Goal: Navigation & Orientation: Go to known website

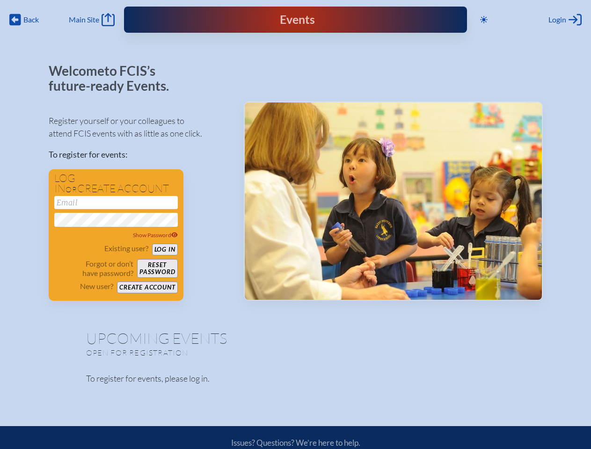
click at [23, 15] on span "Back" at bounding box center [30, 19] width 15 height 9
click at [480, 16] on icon at bounding box center [483, 19] width 7 height 7
click at [549, 23] on div "Login Log in or Create Account" at bounding box center [565, 19] width 33 height 13
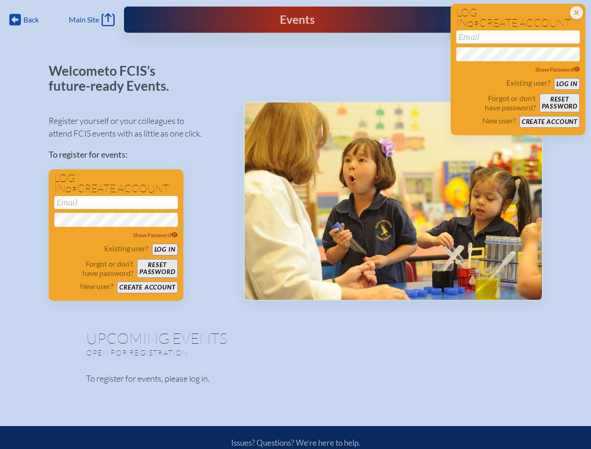
click at [67, 240] on div "Show Password" at bounding box center [116, 235] width 124 height 9
